Goal: Task Accomplishment & Management: Manage account settings

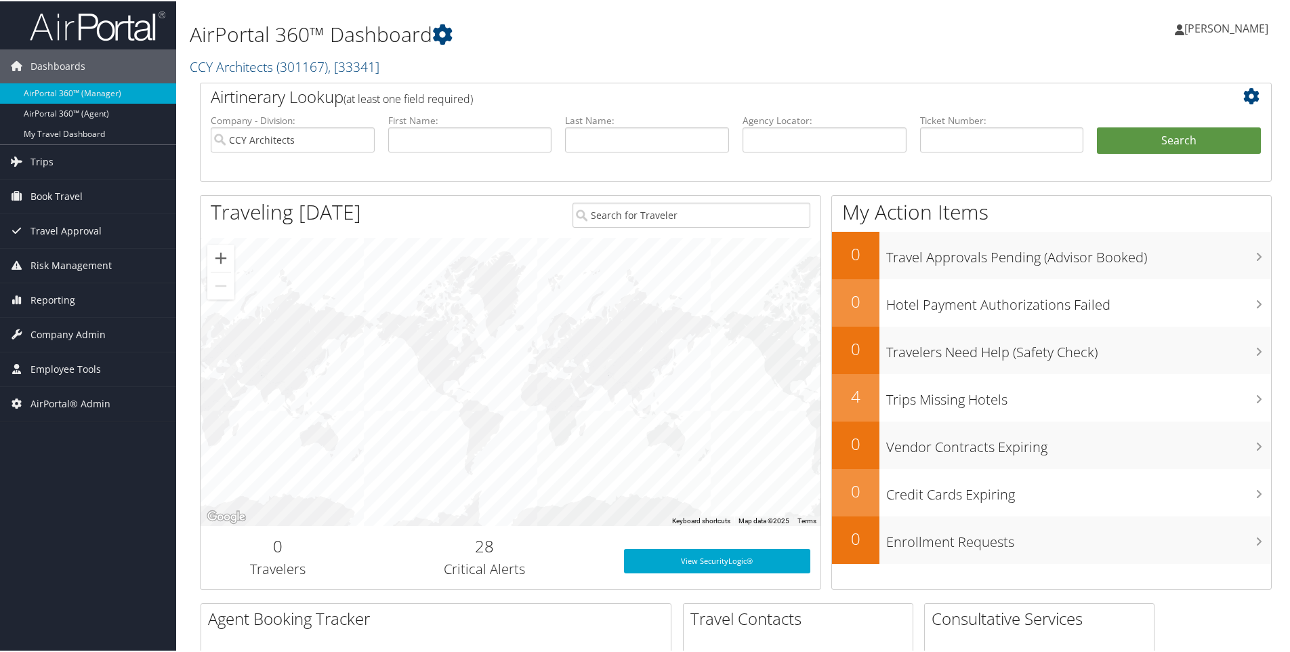
click at [398, 69] on h2 "CCY Architects ( 301167 ) , [ 33341 ]" at bounding box center [554, 64] width 728 height 23
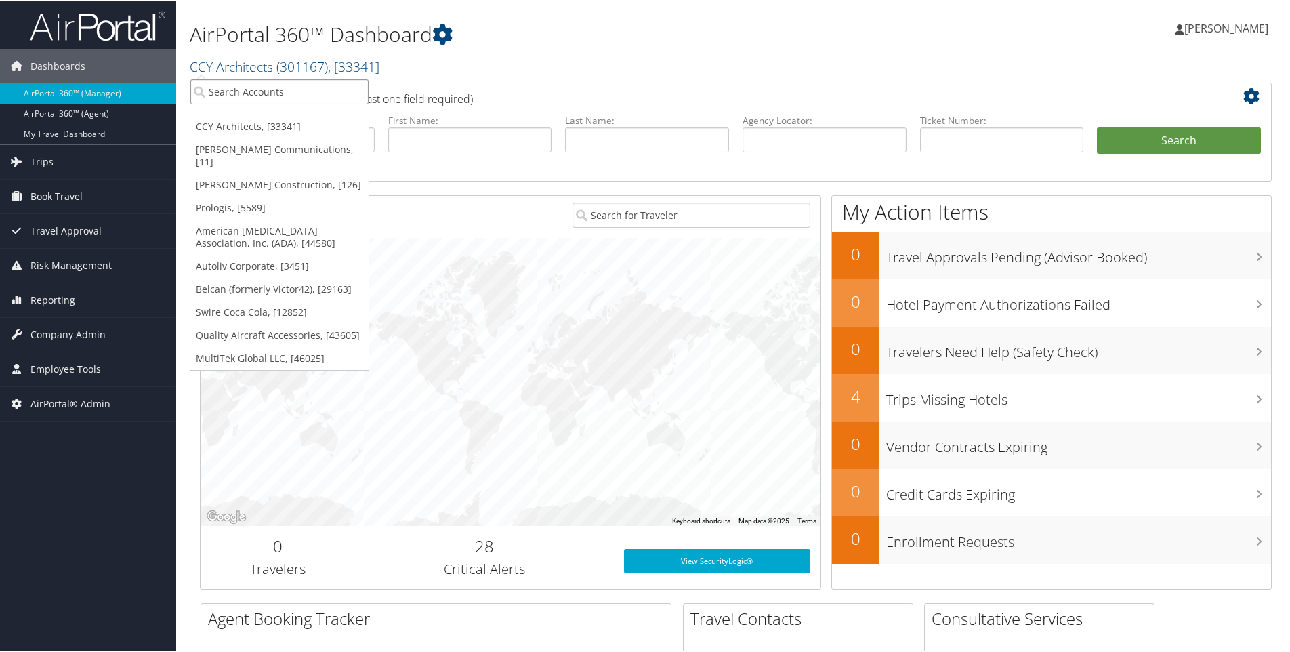
click at [280, 88] on input "search" at bounding box center [279, 90] width 178 height 25
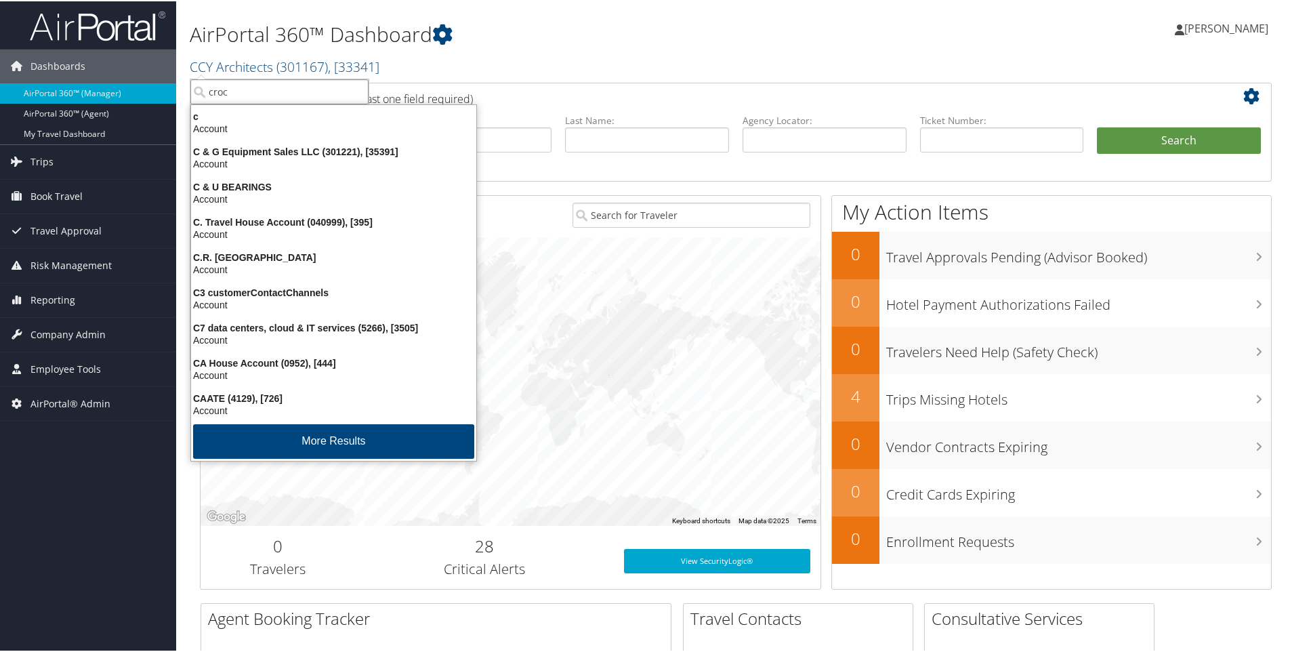
type input "crocs"
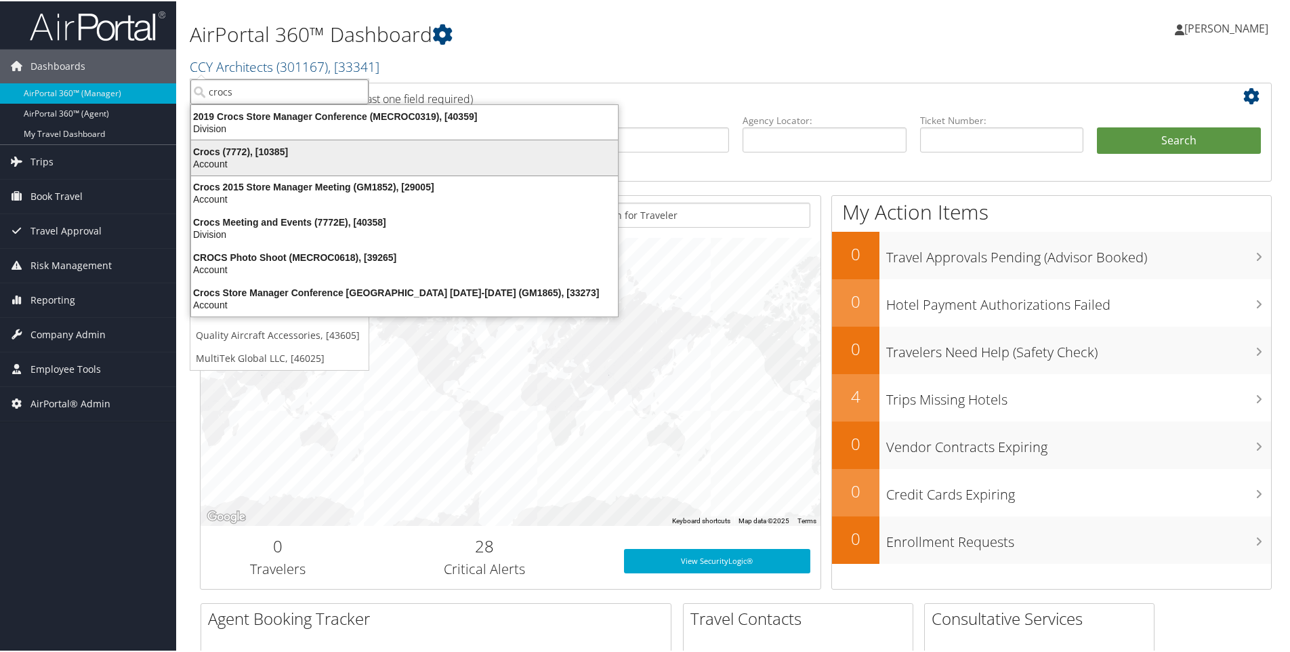
click at [217, 153] on div "Crocs (7772), [10385]" at bounding box center [404, 150] width 443 height 12
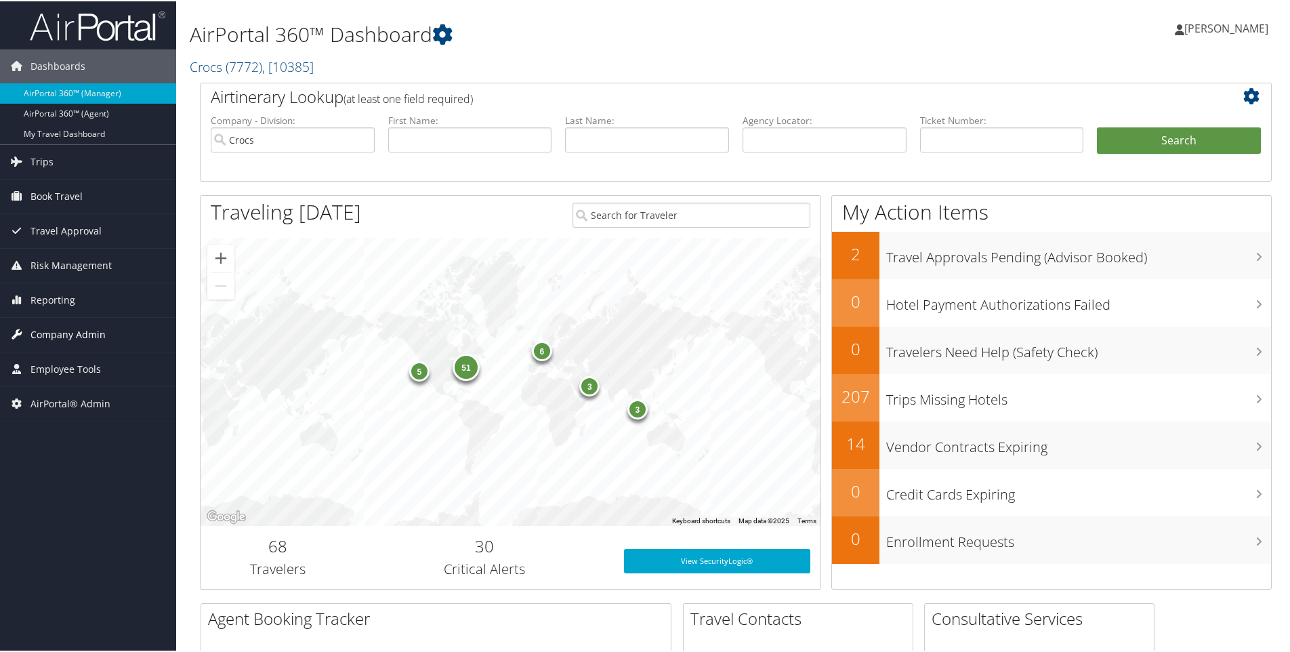
click at [66, 340] on span "Company Admin" at bounding box center [67, 333] width 75 height 34
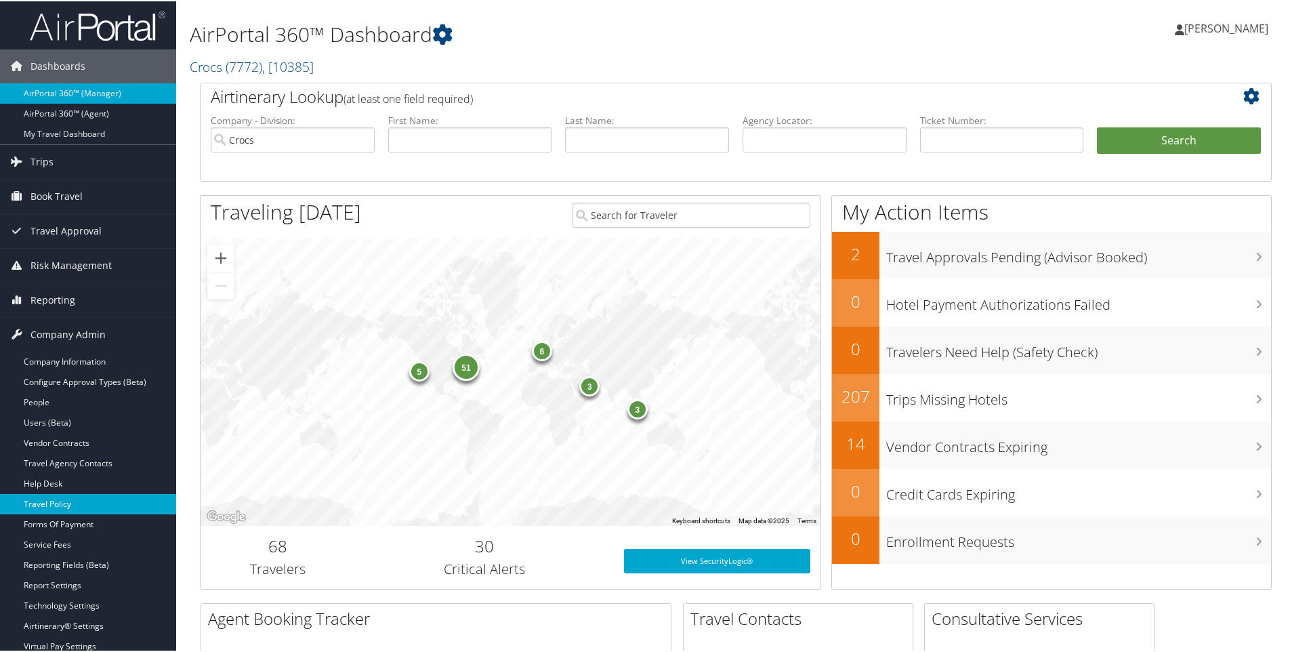
click at [55, 501] on link "Travel Policy" at bounding box center [88, 502] width 176 height 20
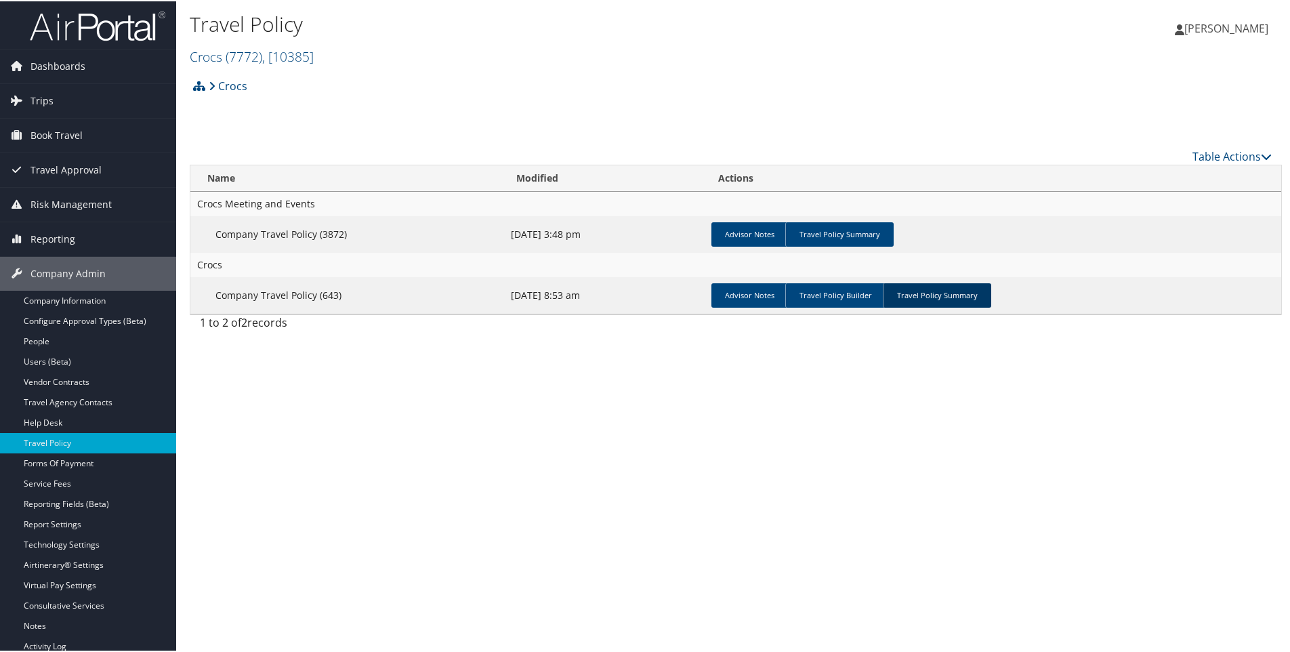
click at [925, 297] on link "Travel Policy Summary" at bounding box center [937, 294] width 108 height 24
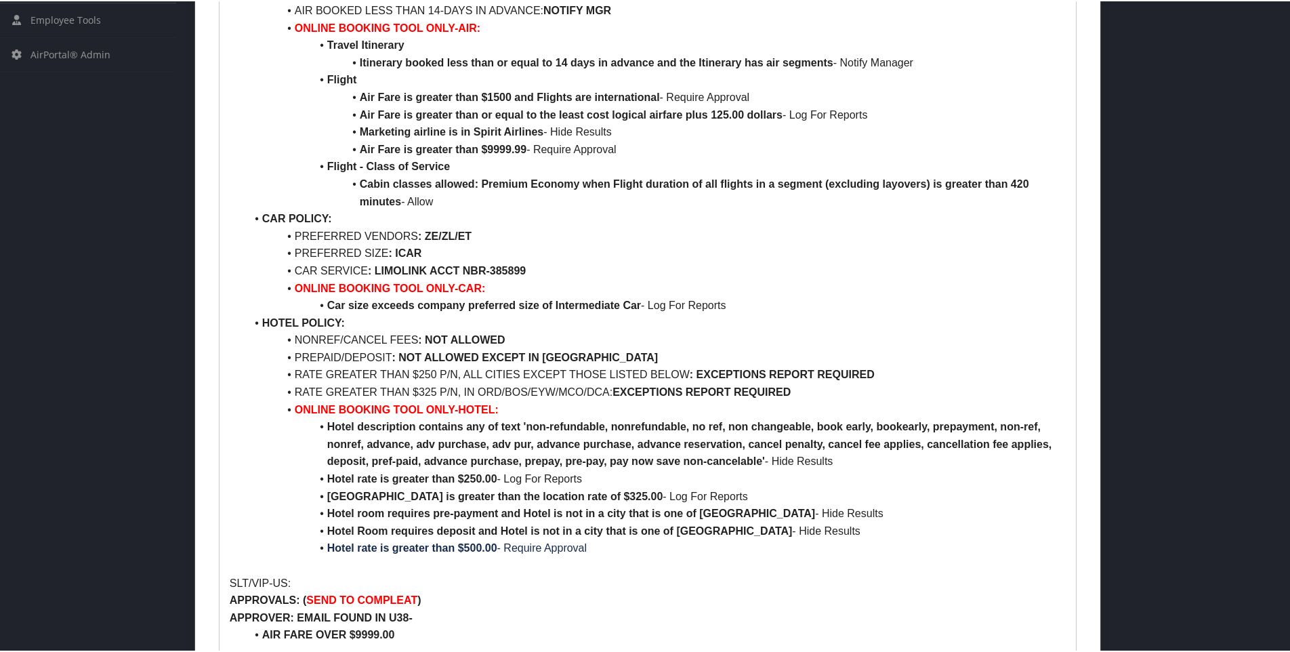
scroll to position [677, 0]
